Goal: Task Accomplishment & Management: Use online tool/utility

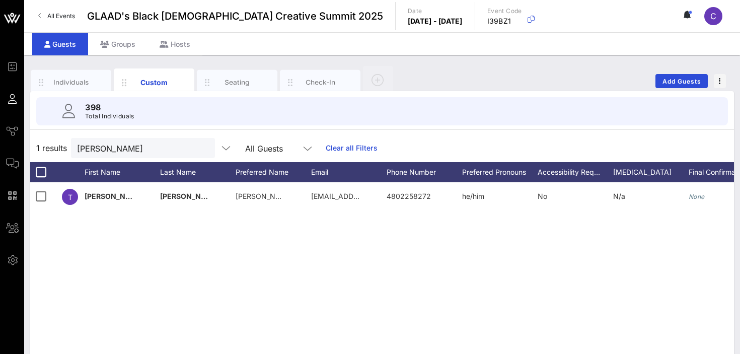
scroll to position [0, 1551]
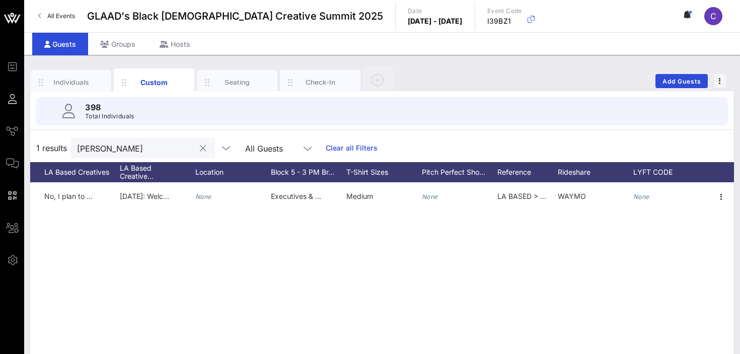
click at [105, 152] on input "[PERSON_NAME]" at bounding box center [136, 148] width 118 height 13
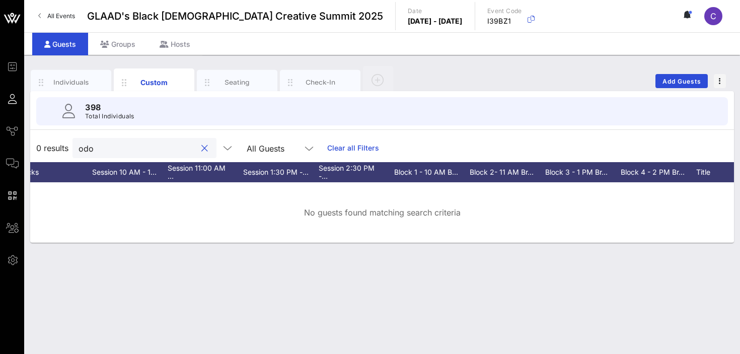
scroll to position [0, 0]
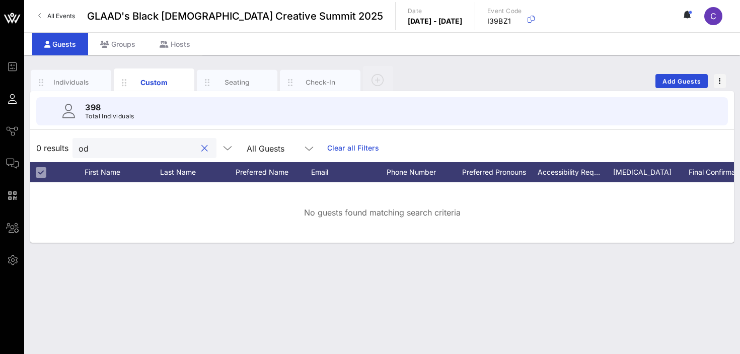
type input "o"
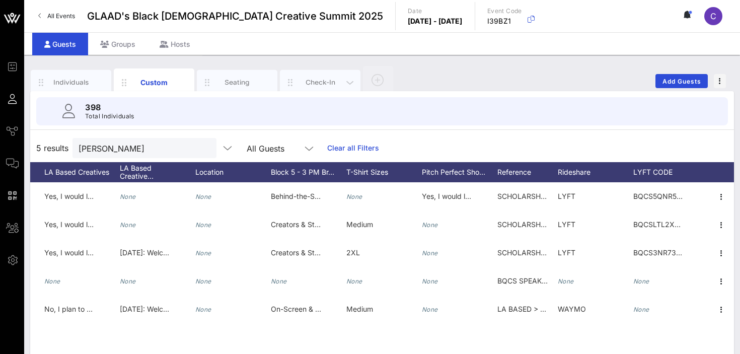
click at [316, 78] on div "Check-In" at bounding box center [320, 83] width 45 height 10
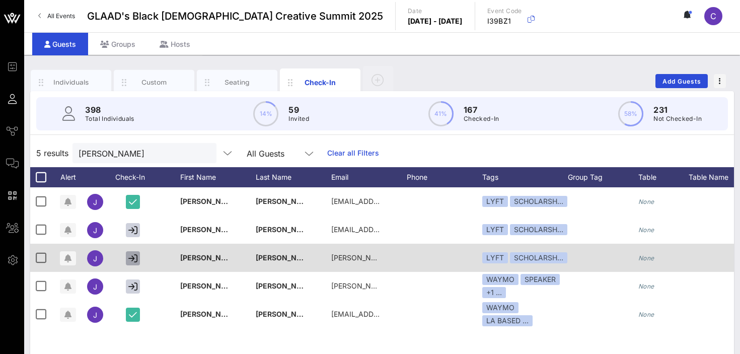
click at [128, 257] on button "button" at bounding box center [133, 258] width 14 height 14
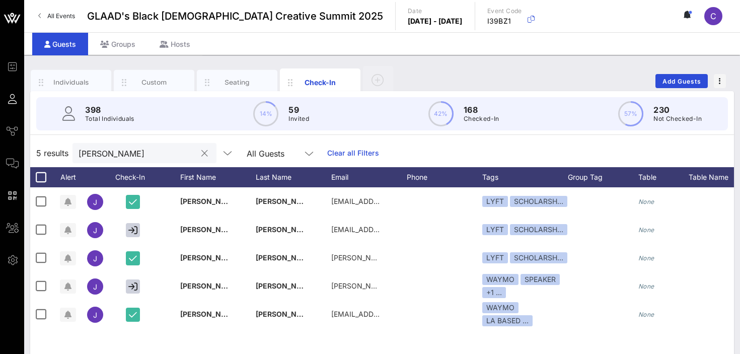
click at [111, 154] on input "[PERSON_NAME]" at bounding box center [138, 153] width 118 height 13
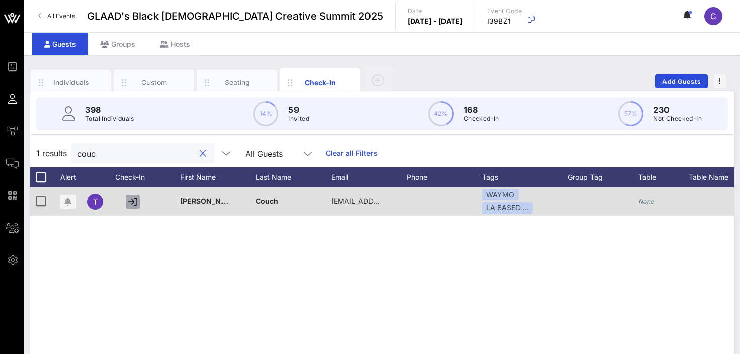
click at [134, 197] on icon "button" at bounding box center [132, 201] width 9 height 9
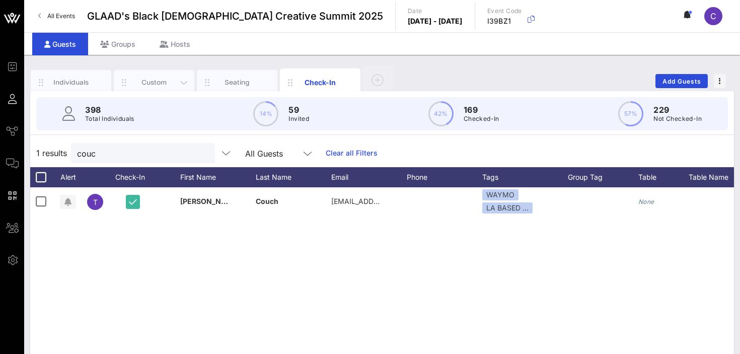
click at [158, 83] on div "Custom" at bounding box center [154, 83] width 45 height 10
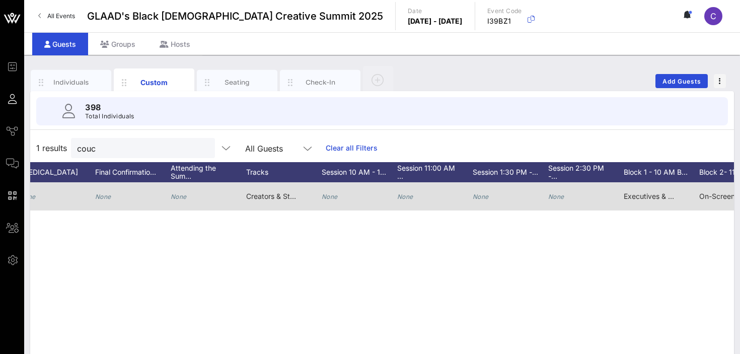
scroll to position [0, 644]
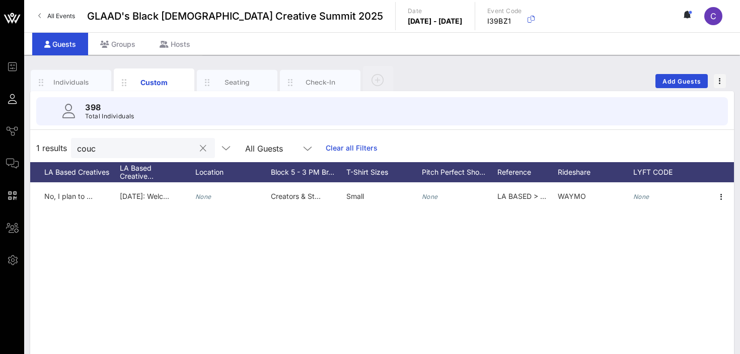
click at [106, 149] on input "couc" at bounding box center [136, 148] width 118 height 13
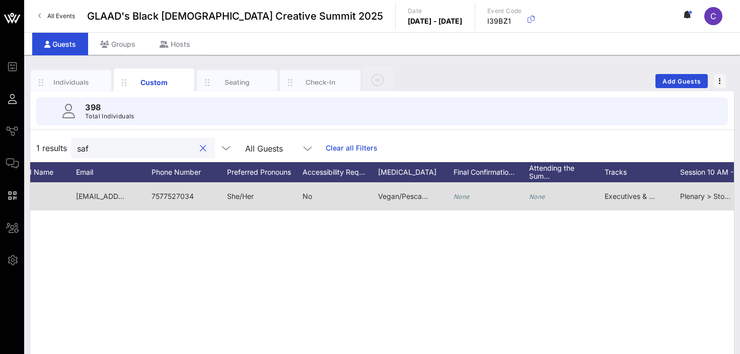
scroll to position [0, 262]
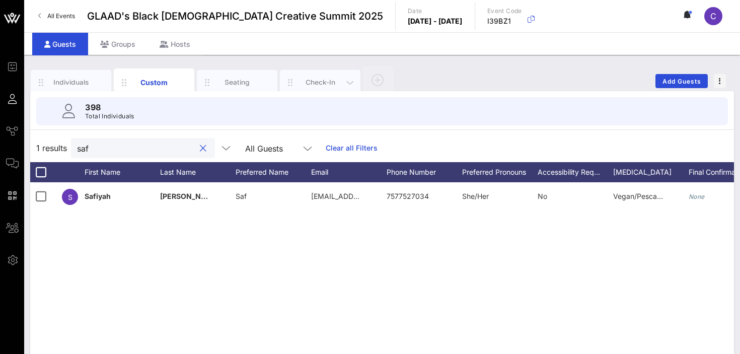
click at [318, 78] on div "Check-In" at bounding box center [320, 83] width 45 height 10
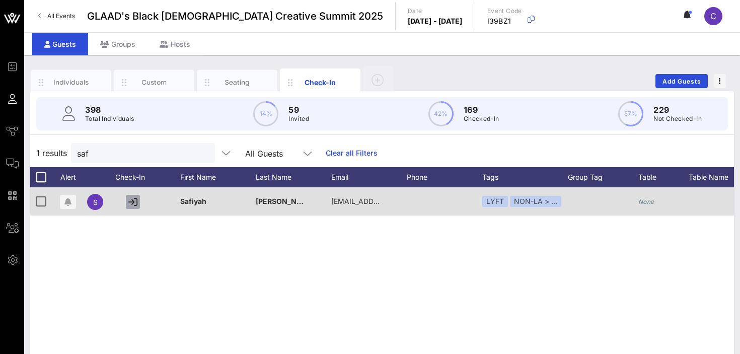
click at [132, 202] on icon "button" at bounding box center [132, 201] width 9 height 9
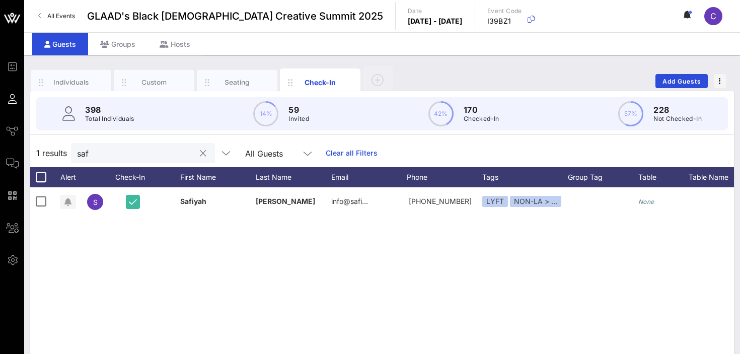
click at [127, 158] on input "saf" at bounding box center [136, 153] width 118 height 13
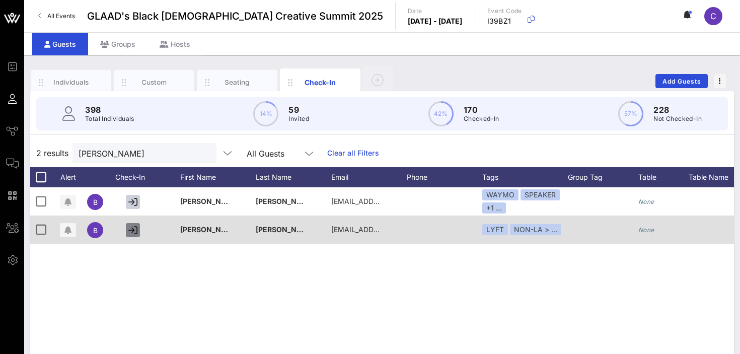
click at [137, 230] on icon "button" at bounding box center [132, 230] width 9 height 9
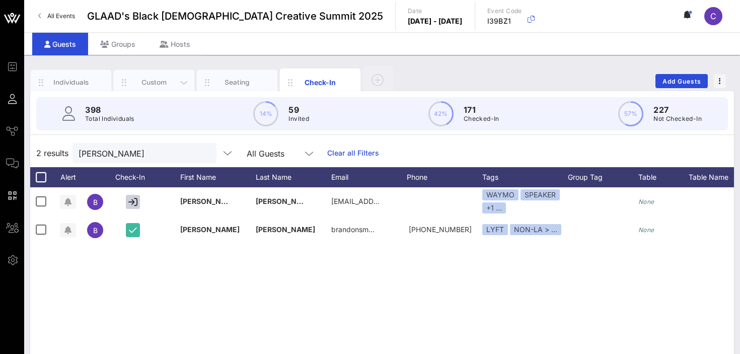
click at [164, 81] on div "Custom" at bounding box center [154, 83] width 45 height 10
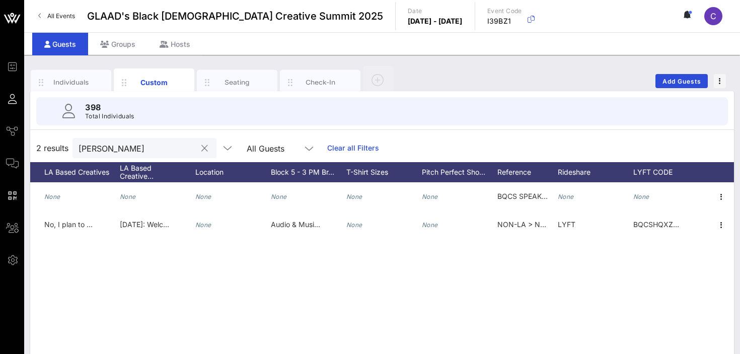
click at [126, 151] on input "[PERSON_NAME]" at bounding box center [138, 148] width 118 height 13
click at [310, 83] on div "Check-In" at bounding box center [320, 83] width 45 height 10
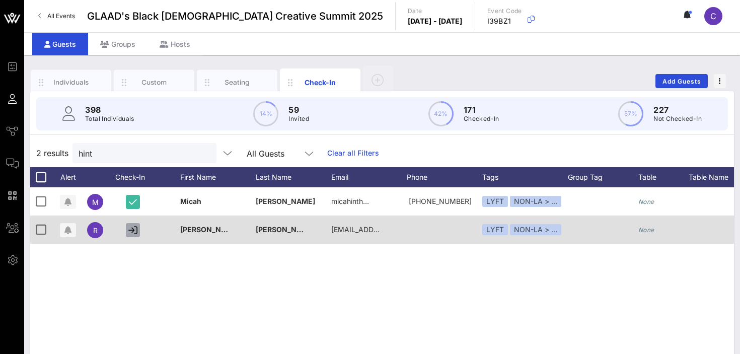
click at [133, 233] on icon "button" at bounding box center [132, 230] width 9 height 9
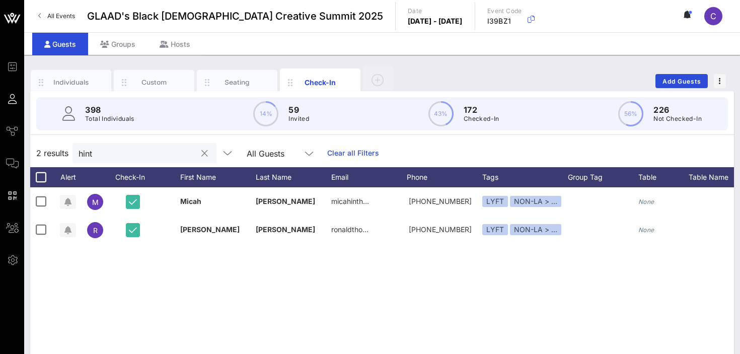
click at [132, 154] on input "hint" at bounding box center [138, 153] width 118 height 13
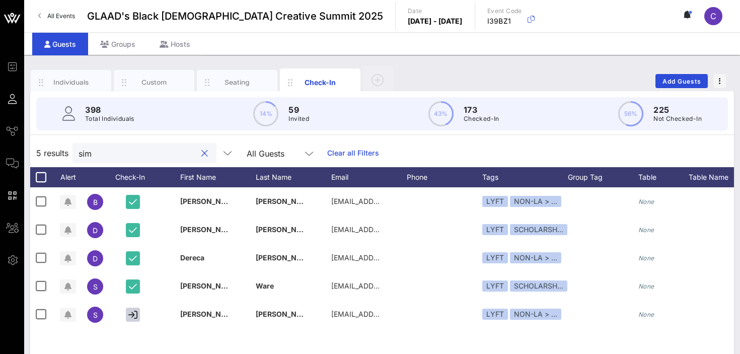
click at [117, 155] on input "sim" at bounding box center [138, 153] width 118 height 13
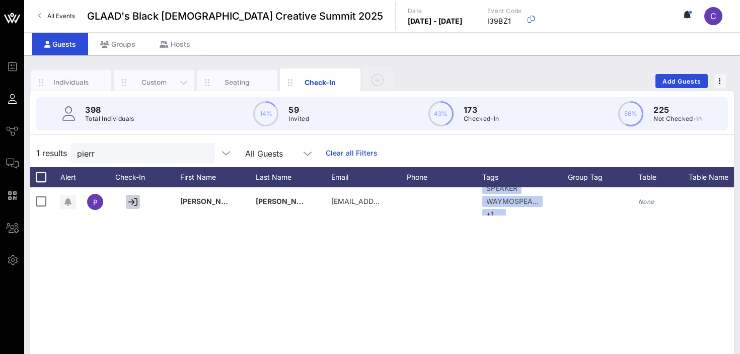
click at [155, 82] on div "Custom" at bounding box center [154, 83] width 45 height 10
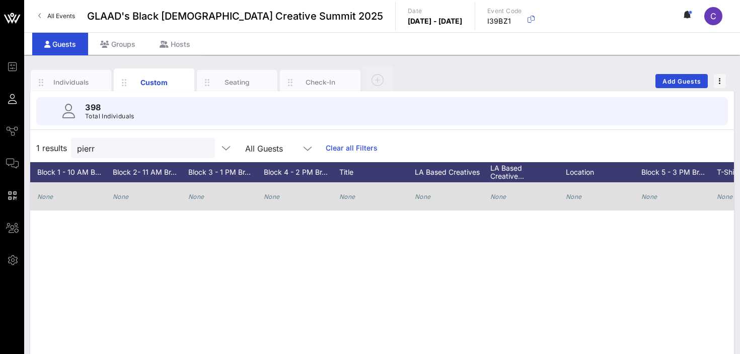
scroll to position [0, 1551]
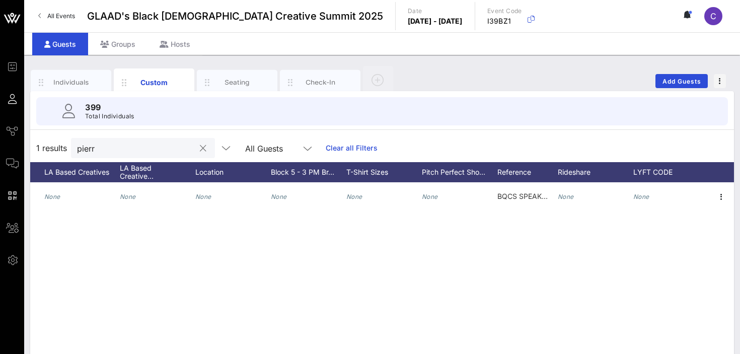
click at [141, 149] on input "pierr" at bounding box center [136, 148] width 118 height 13
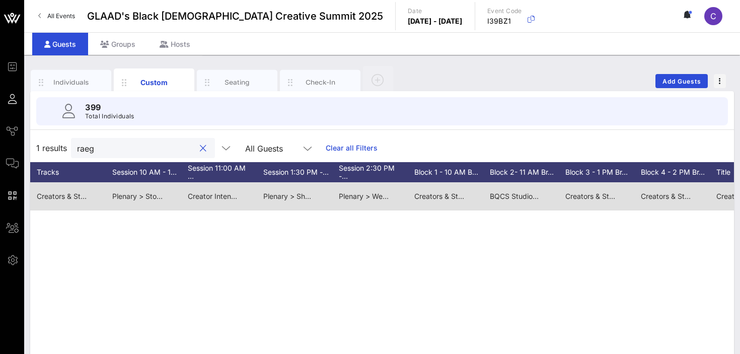
scroll to position [0, 714]
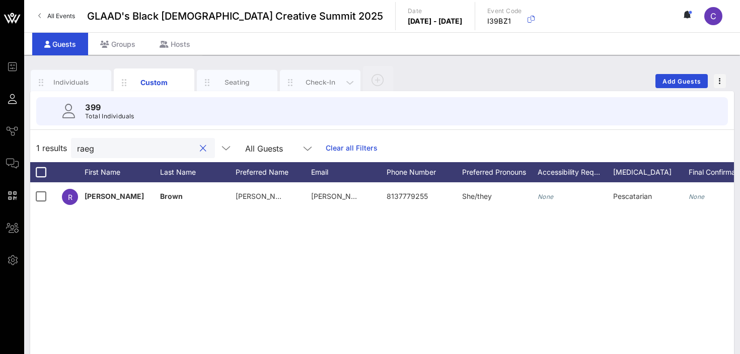
click at [311, 83] on div "Check-In" at bounding box center [320, 83] width 45 height 10
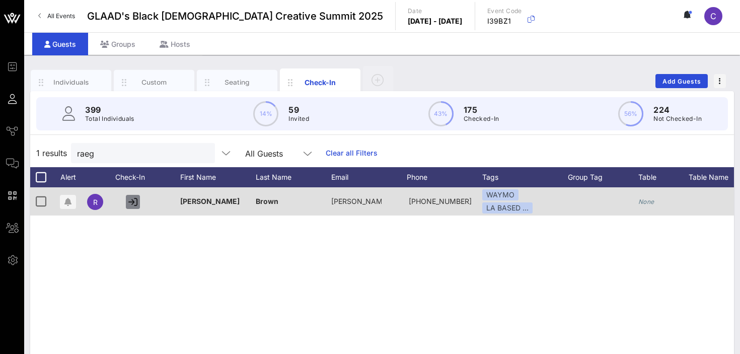
click at [132, 202] on icon "button" at bounding box center [132, 201] width 9 height 9
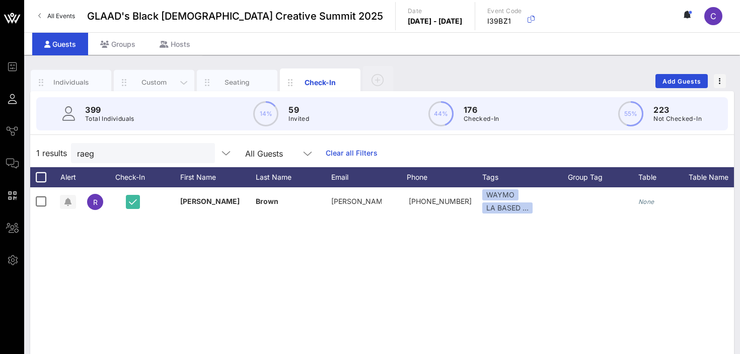
click at [146, 82] on div "Custom" at bounding box center [154, 83] width 45 height 10
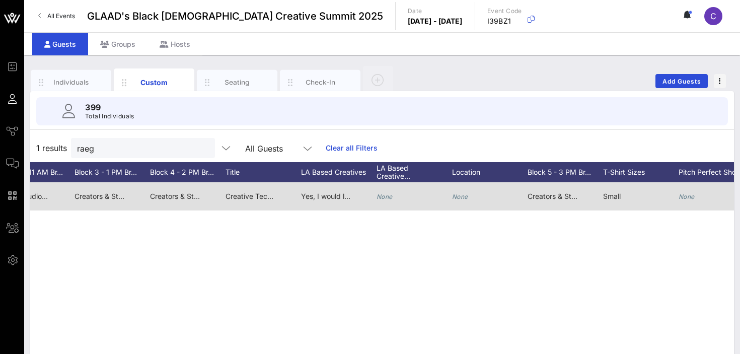
scroll to position [0, 1551]
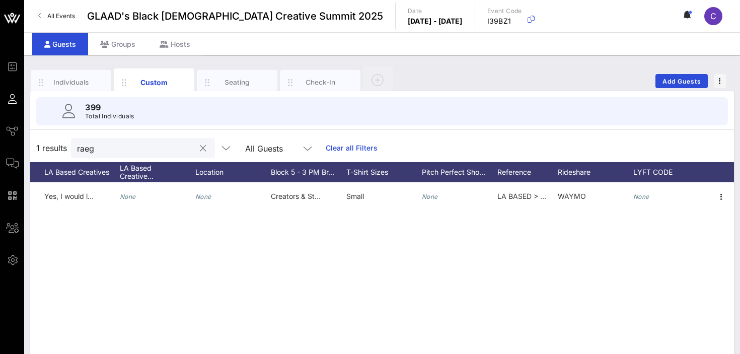
click at [101, 149] on input "raeg" at bounding box center [136, 148] width 118 height 13
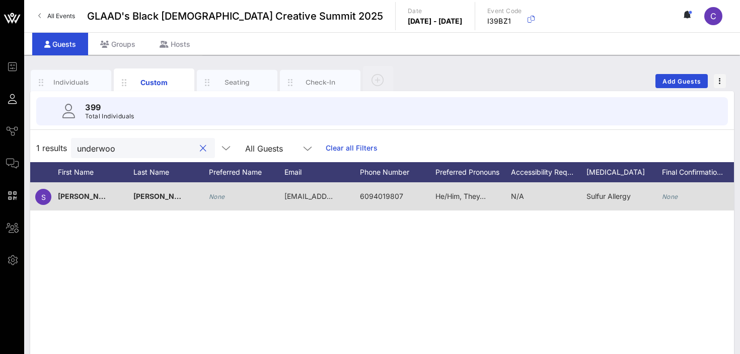
scroll to position [0, 0]
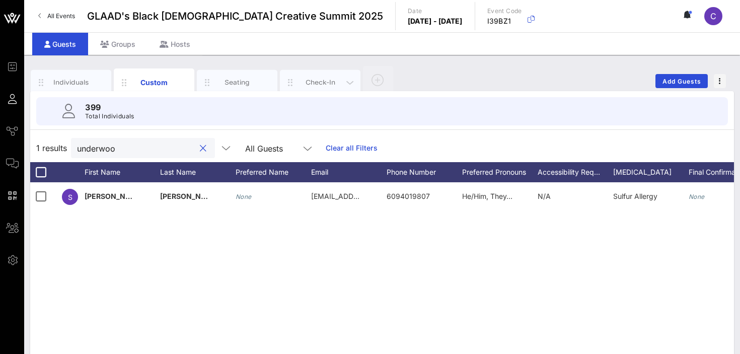
click at [312, 85] on div "Check-In" at bounding box center [320, 83] width 45 height 10
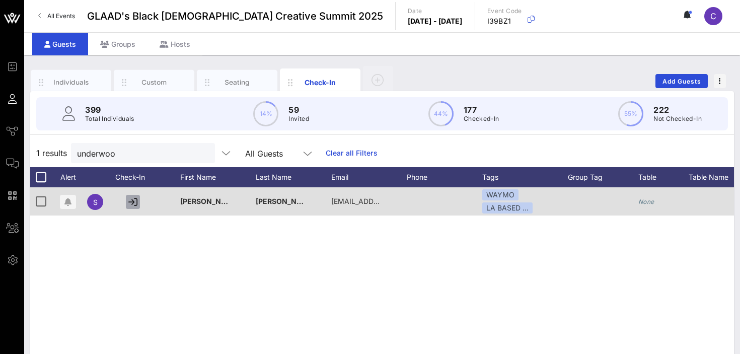
click at [132, 199] on icon "button" at bounding box center [132, 201] width 9 height 9
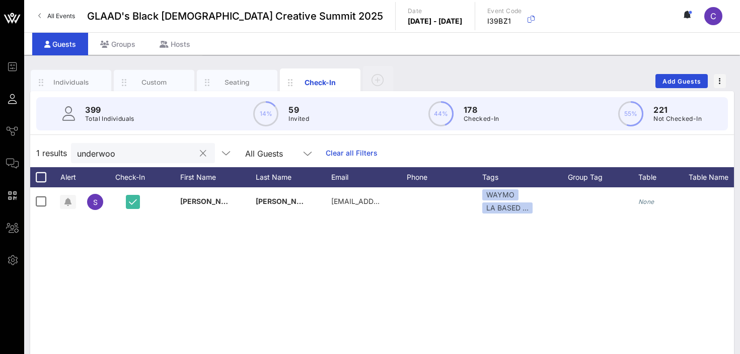
click at [129, 157] on input "underwoo" at bounding box center [136, 153] width 118 height 13
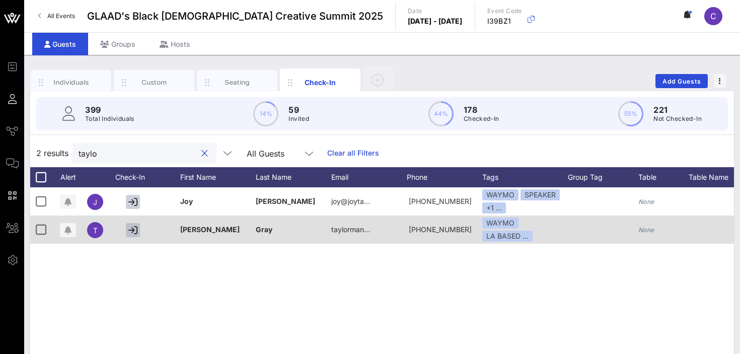
type input "taylo"
click at [129, 231] on icon "button" at bounding box center [132, 230] width 9 height 9
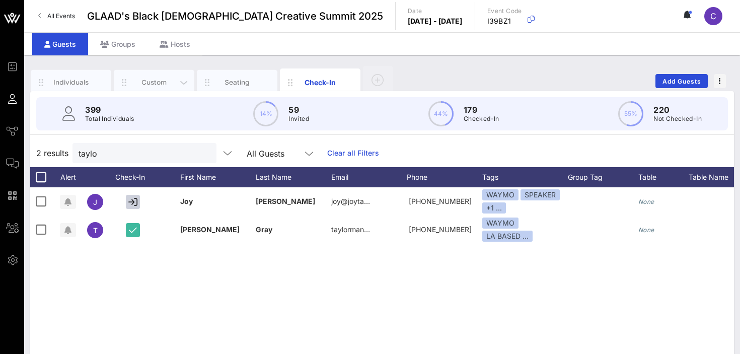
click at [147, 84] on div "Custom" at bounding box center [154, 83] width 45 height 10
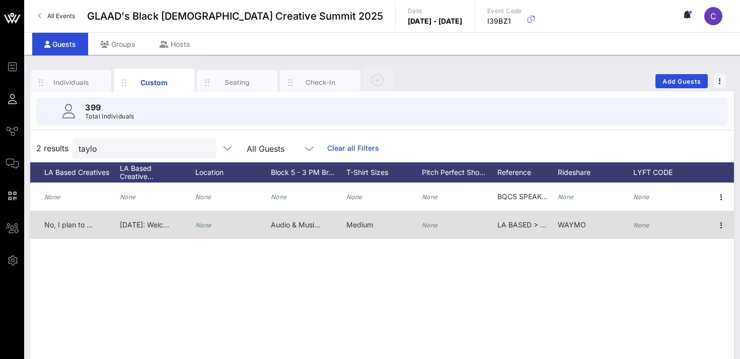
scroll to position [0, 1551]
